Goal: Information Seeking & Learning: Learn about a topic

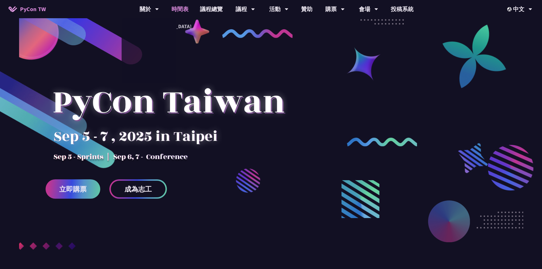
click at [182, 7] on link "時間表" at bounding box center [180, 9] width 29 height 18
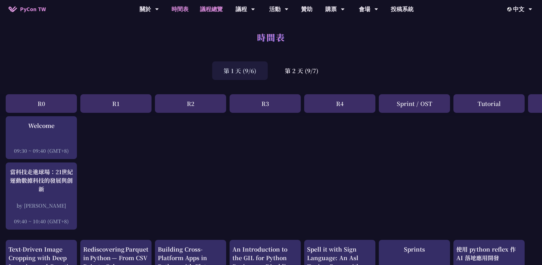
click at [210, 11] on link "議程總覽" at bounding box center [211, 9] width 34 height 18
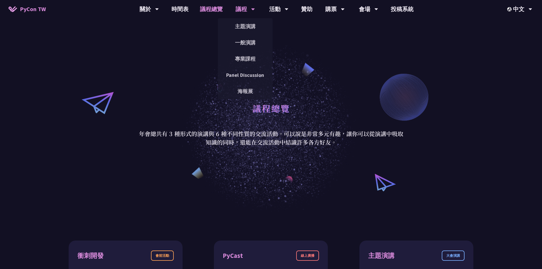
click at [159, 9] on div "議程" at bounding box center [149, 9] width 19 height 18
click at [243, 91] on link "海報展" at bounding box center [245, 91] width 55 height 13
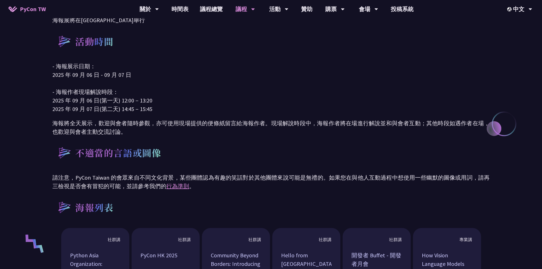
scroll to position [29, 0]
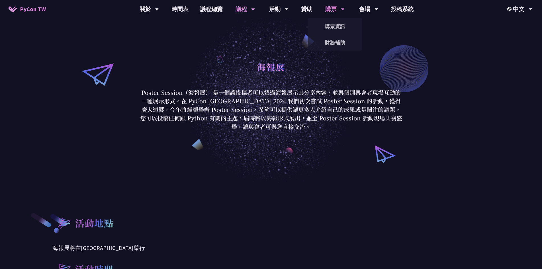
click at [159, 8] on div "購票" at bounding box center [149, 9] width 19 height 18
click at [328, 28] on link "購票資訊" at bounding box center [335, 26] width 55 height 13
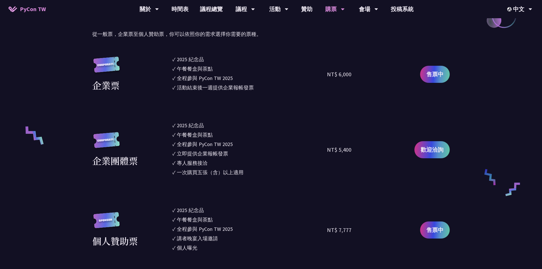
scroll to position [314, 0]
